Goal: Information Seeking & Learning: Learn about a topic

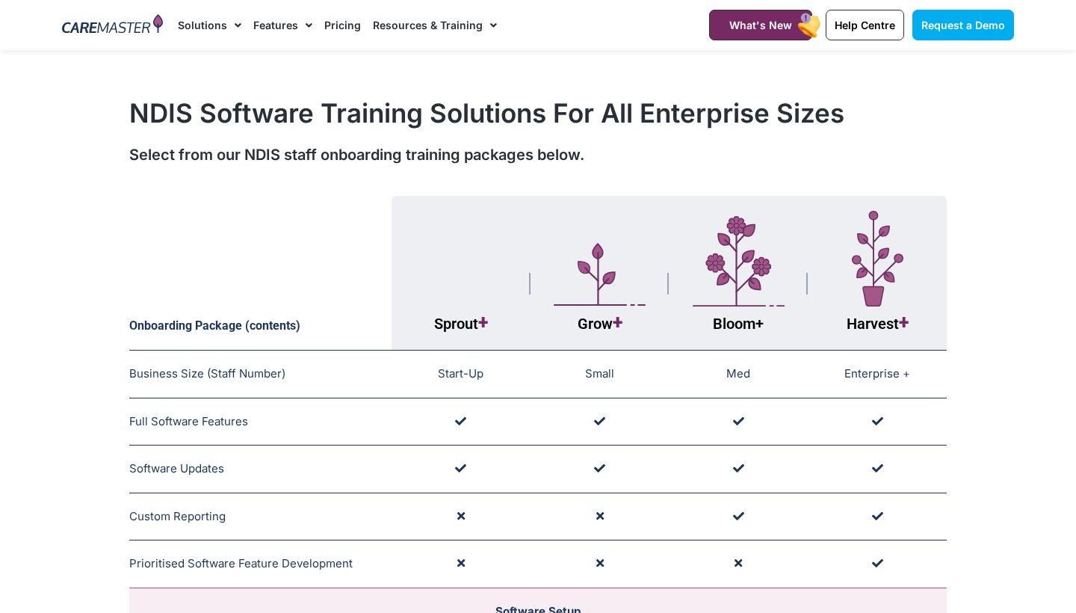
click at [343, 23] on link "Pricing" at bounding box center [342, 25] width 37 height 50
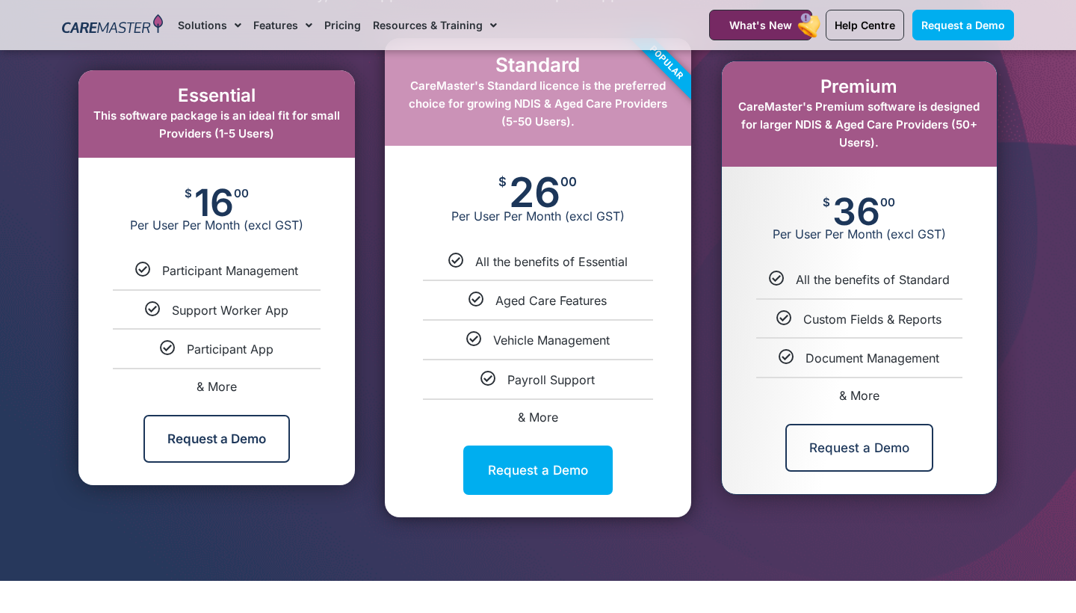
scroll to position [816, 0]
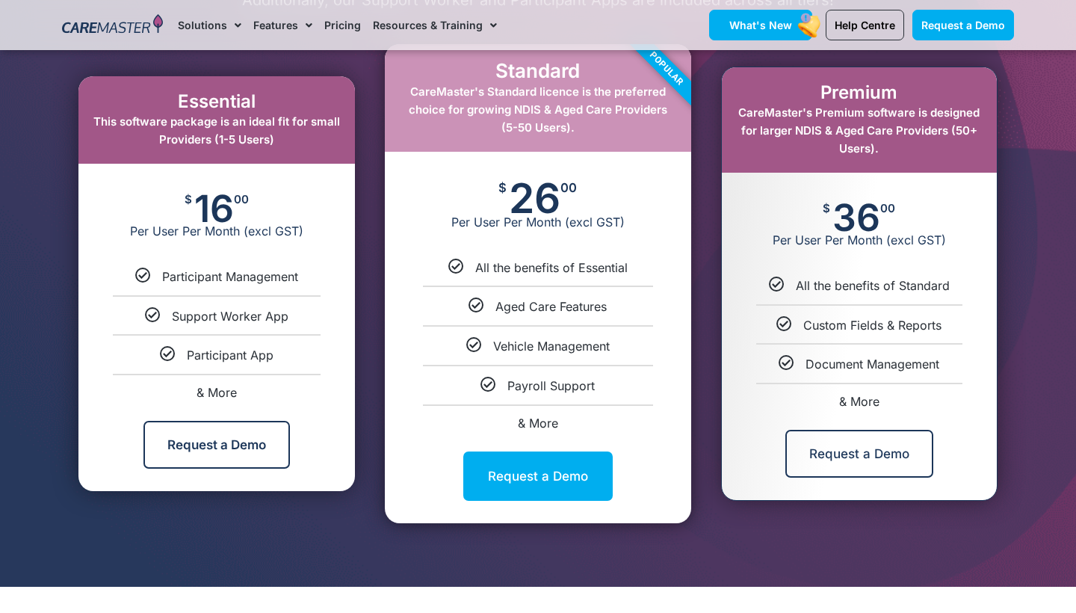
click at [758, 19] on span "What's New" at bounding box center [761, 25] width 63 height 13
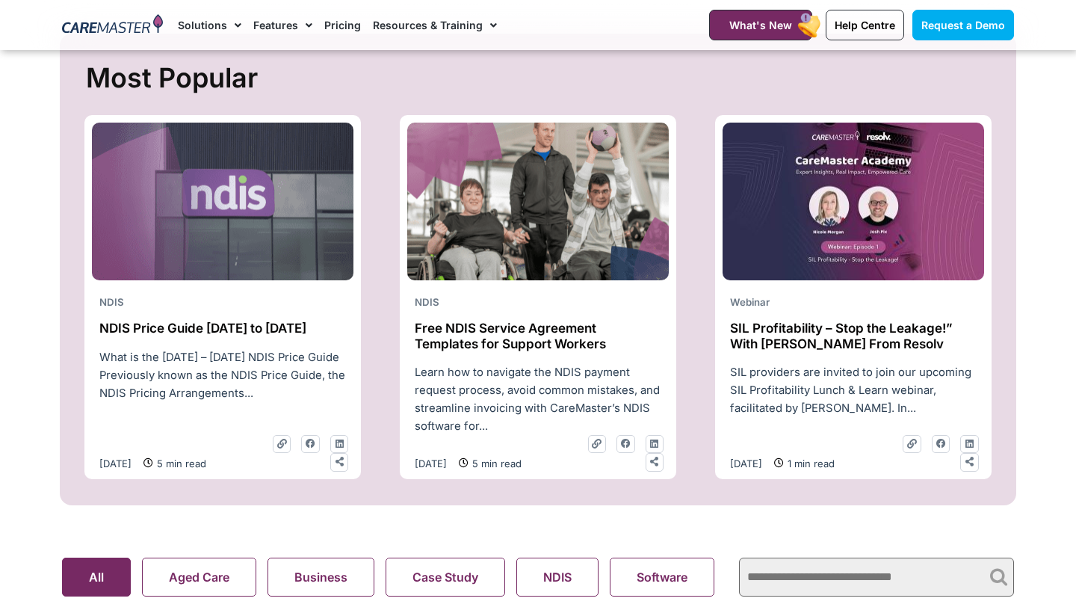
scroll to position [573, 0]
